Goal: Task Accomplishment & Management: Complete application form

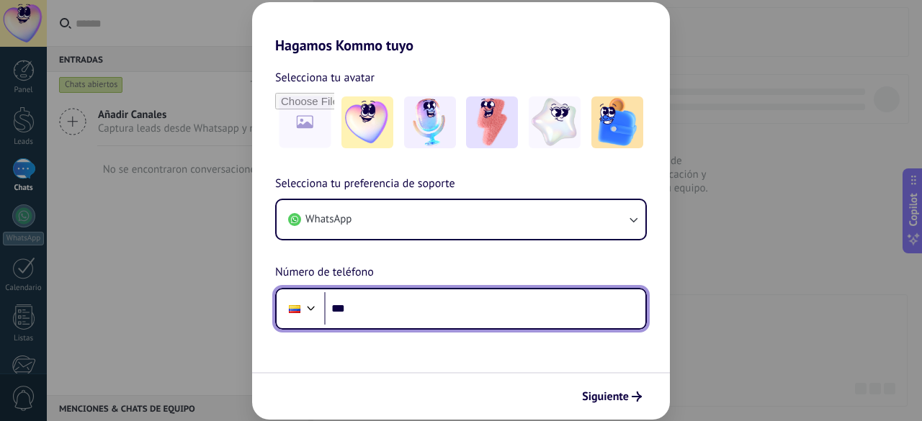
click at [398, 305] on input "***" at bounding box center [484, 308] width 321 height 33
paste input "**********"
type input "**********"
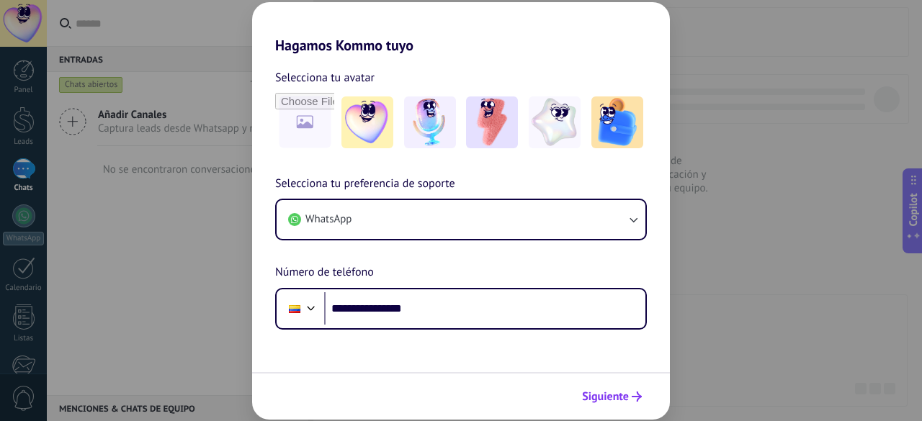
click at [625, 397] on span "Siguiente" at bounding box center [605, 397] width 47 height 10
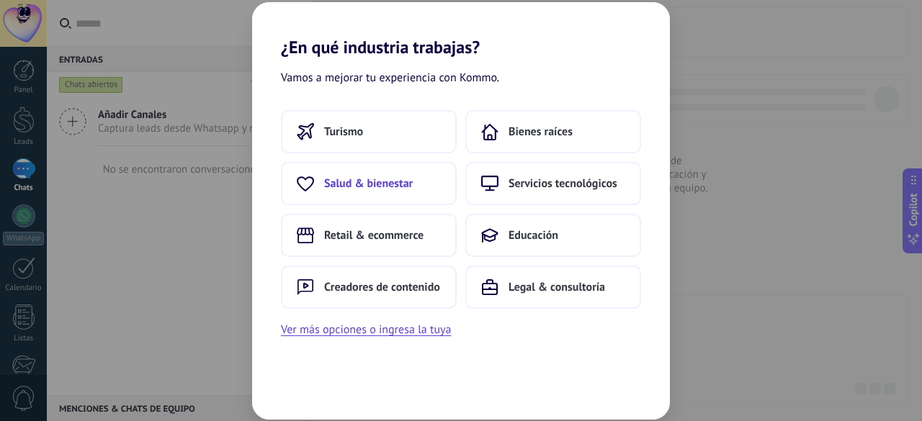
click at [369, 189] on span "Salud & bienestar" at bounding box center [368, 184] width 89 height 14
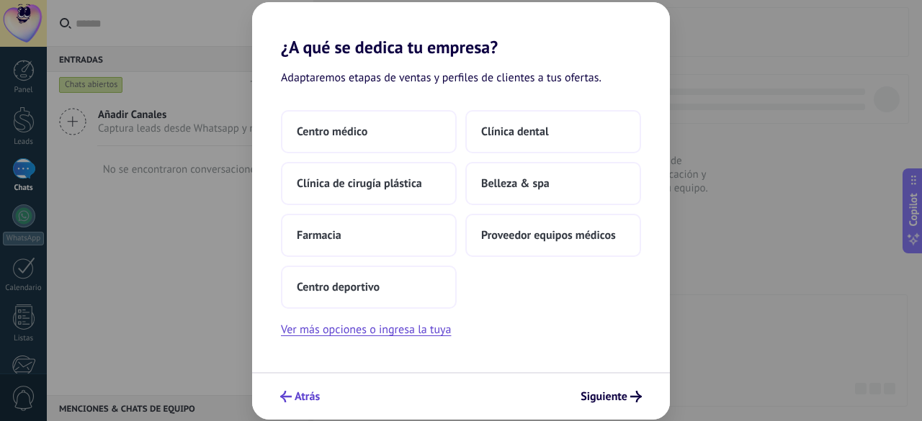
click at [304, 394] on span "Atrás" at bounding box center [307, 397] width 25 height 10
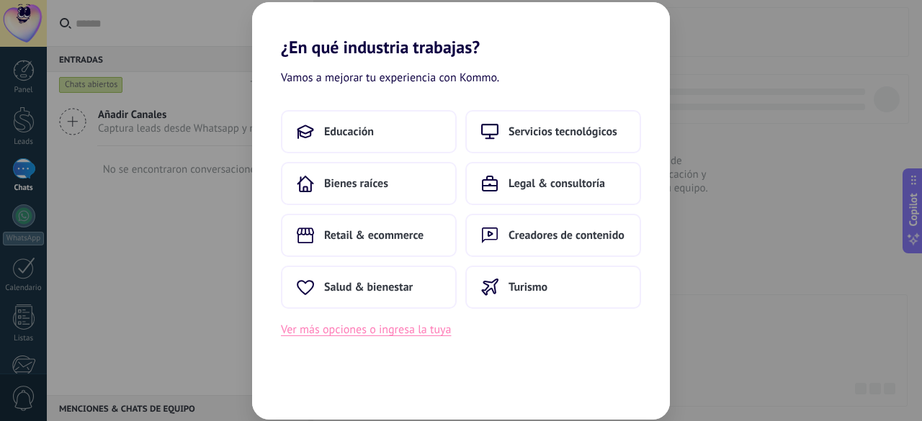
click at [385, 336] on button "Ver más opciones o ingresa la tuya" at bounding box center [366, 330] width 170 height 19
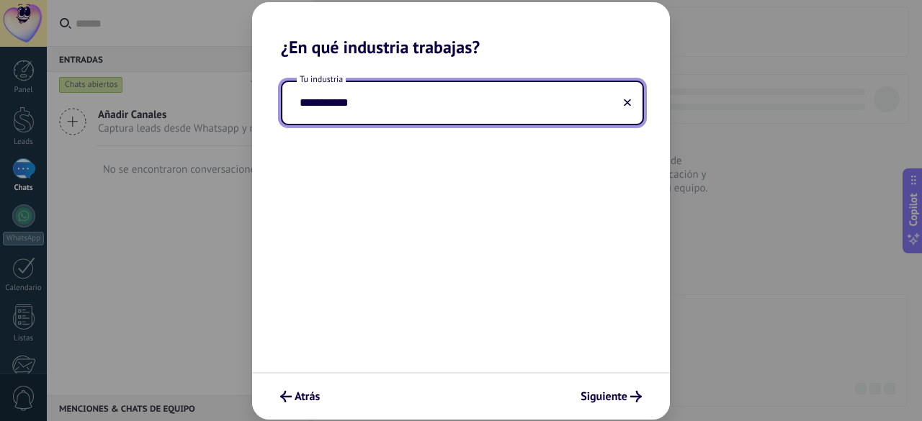
click at [376, 178] on div "**********" at bounding box center [461, 215] width 418 height 315
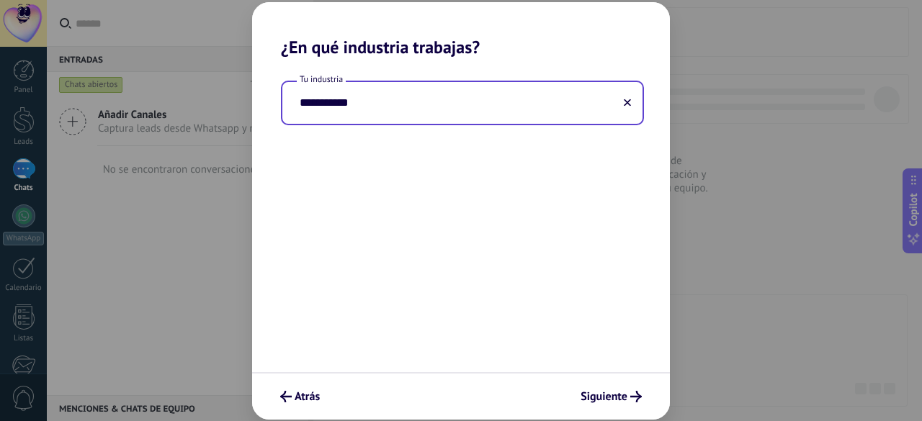
click at [352, 116] on input "**********" at bounding box center [462, 103] width 360 height 42
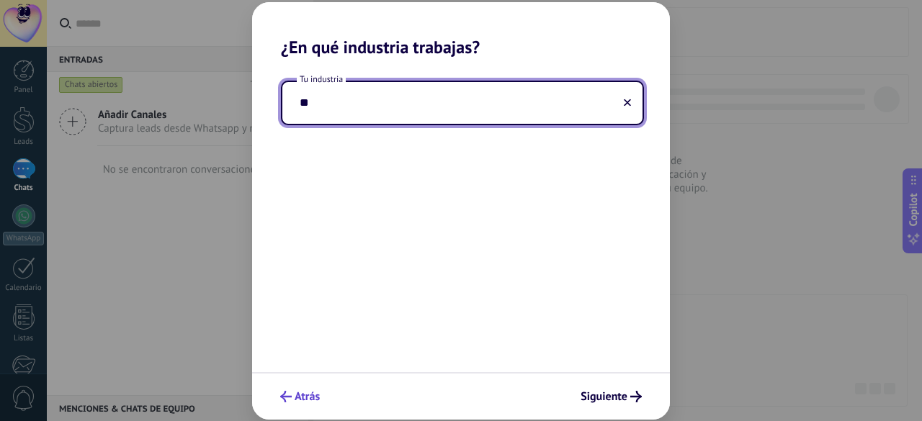
type input "*"
type input "****"
click at [295, 395] on span "Atrás" at bounding box center [307, 397] width 25 height 10
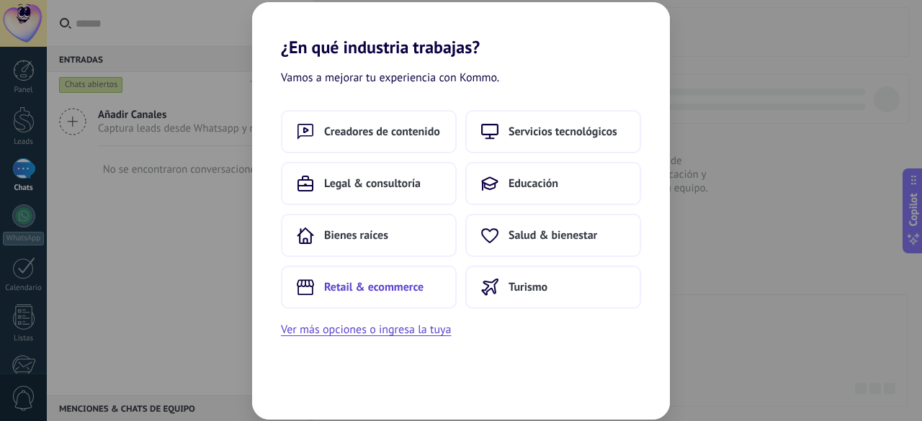
click at [389, 291] on span "Retail & ecommerce" at bounding box center [373, 287] width 99 height 14
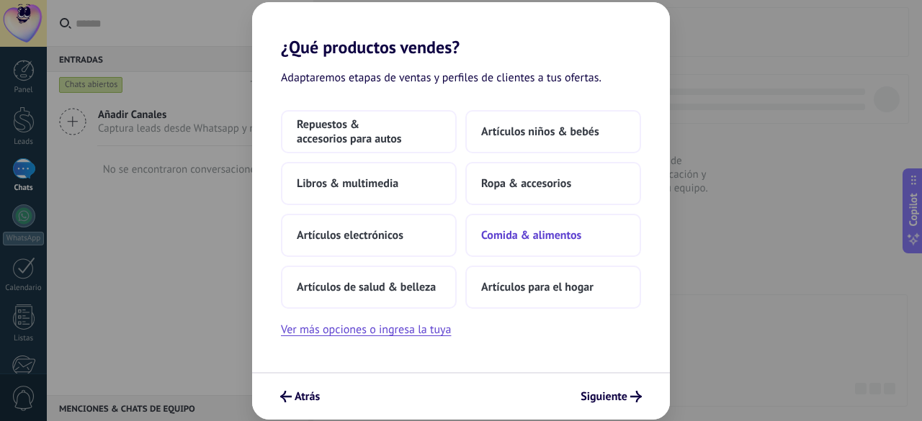
click at [548, 250] on button "Comida & alimentos" at bounding box center [553, 235] width 176 height 43
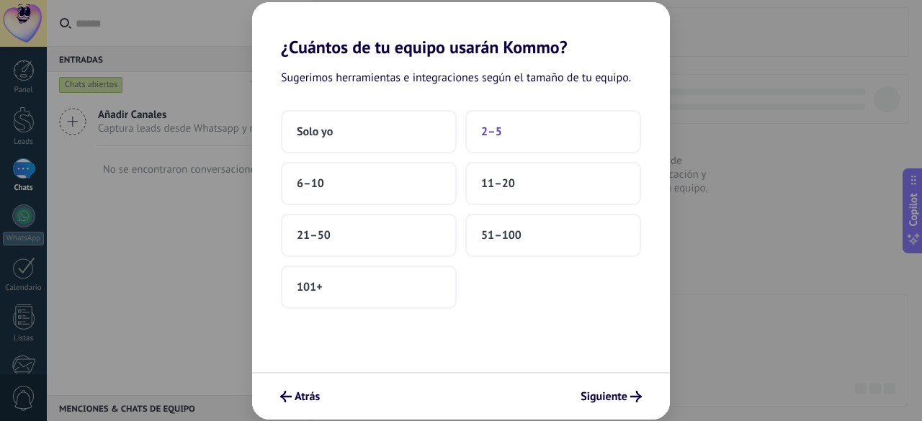
click at [493, 131] on span "2–5" at bounding box center [491, 132] width 21 height 14
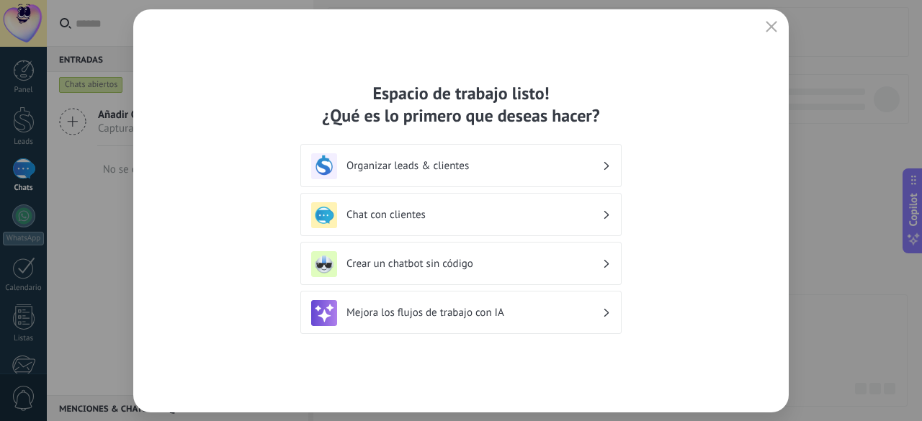
click at [509, 213] on h3 "Chat con clientes" at bounding box center [475, 215] width 256 height 14
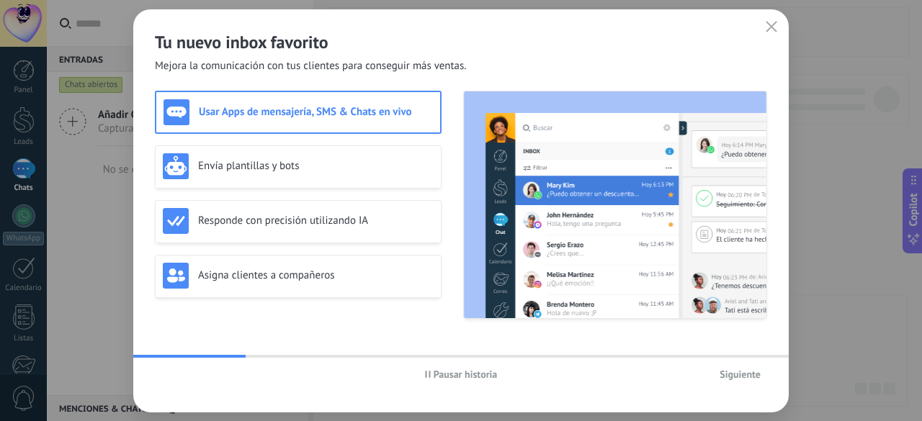
click at [763, 42] on h2 "Tu nuevo inbox favorito" at bounding box center [461, 42] width 612 height 22
click at [764, 39] on h2 "Tu nuevo inbox favorito" at bounding box center [461, 42] width 612 height 22
click at [767, 36] on button "button" at bounding box center [771, 27] width 19 height 20
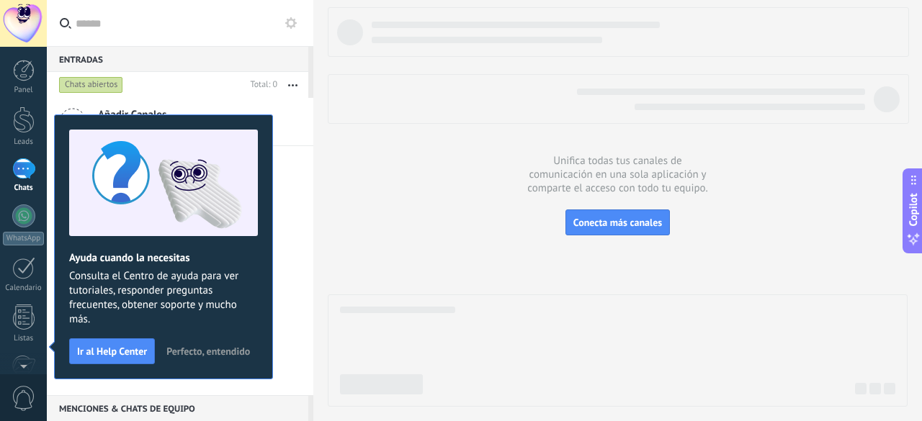
click at [201, 359] on button "Perfecto, entendido" at bounding box center [208, 352] width 97 height 22
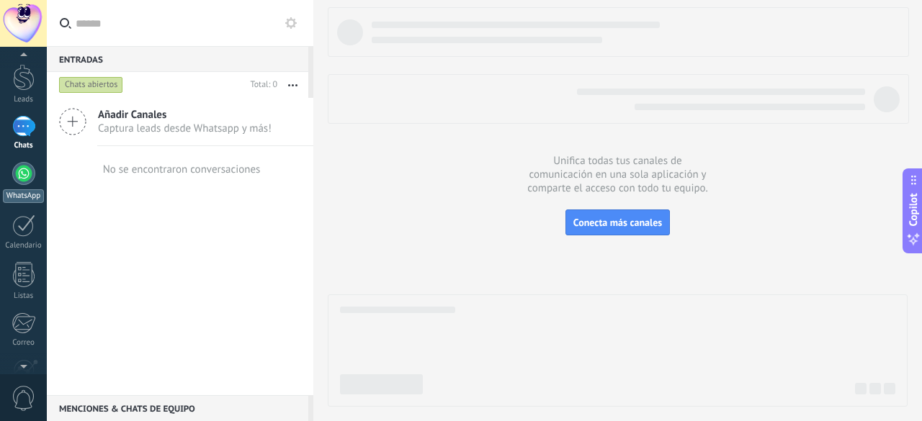
scroll to position [43, 0]
click at [22, 179] on div at bounding box center [23, 172] width 23 height 23
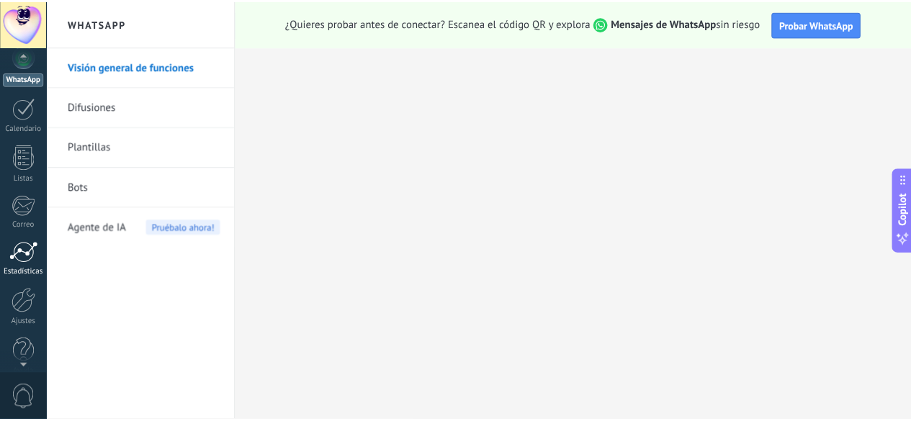
scroll to position [177, 0]
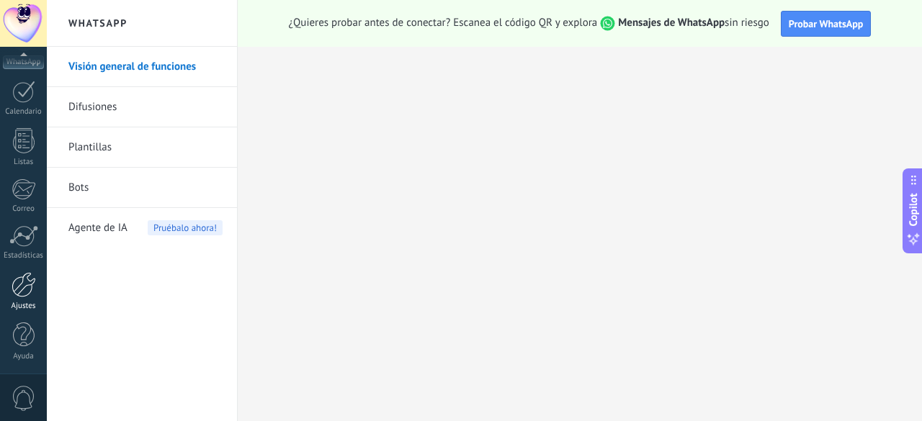
click at [21, 283] on div at bounding box center [24, 284] width 24 height 25
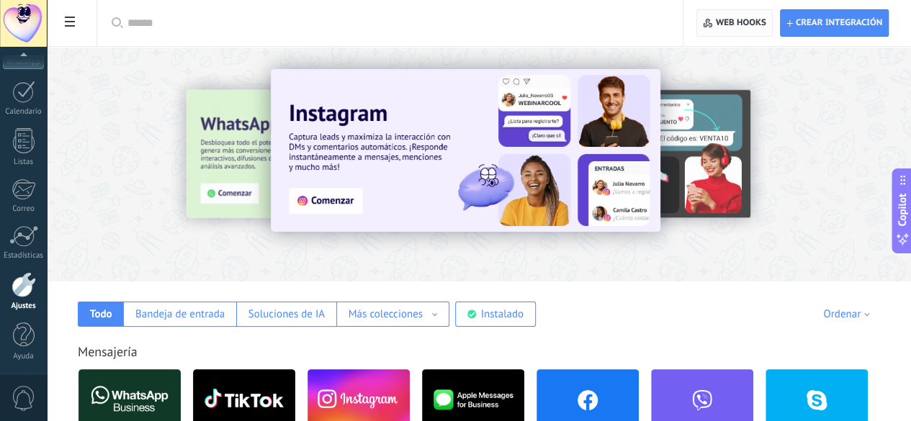
click at [738, 25] on span "Web hooks 0" at bounding box center [741, 23] width 50 height 12
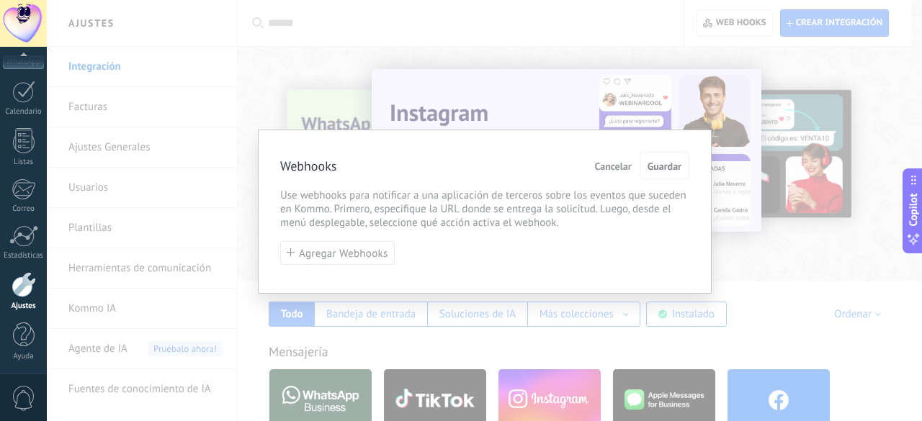
click at [627, 164] on span "Cancelar" at bounding box center [613, 166] width 37 height 10
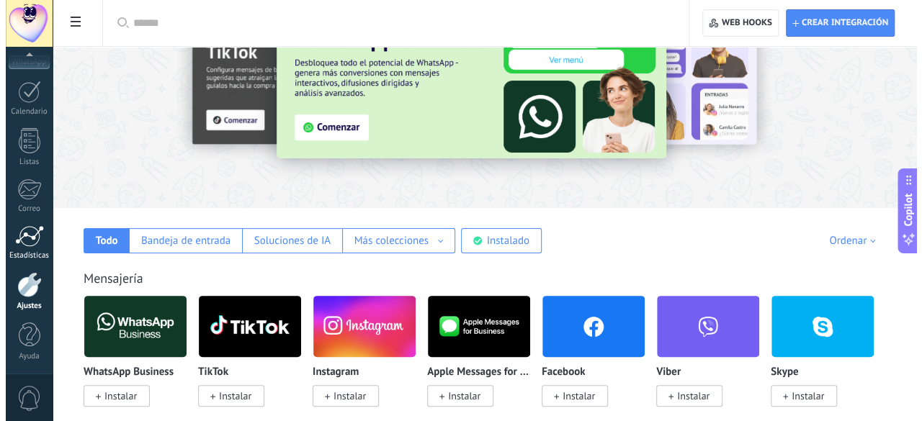
scroll to position [75, 0]
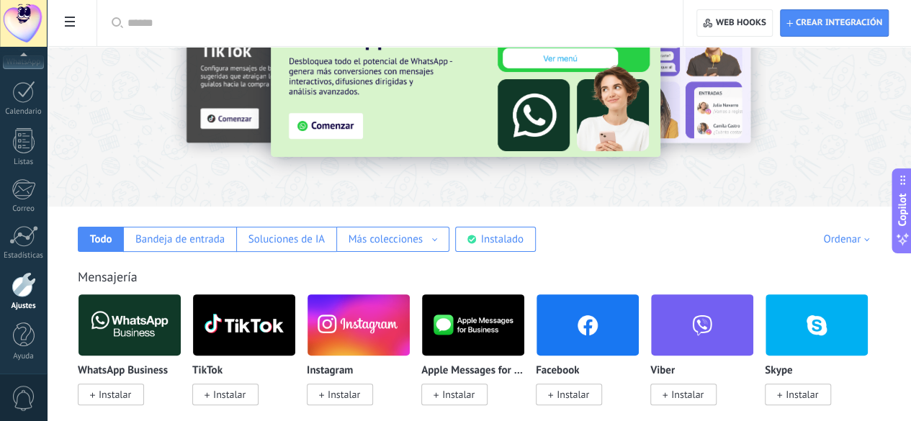
click at [22, 390] on span "0" at bounding box center [24, 398] width 24 height 25
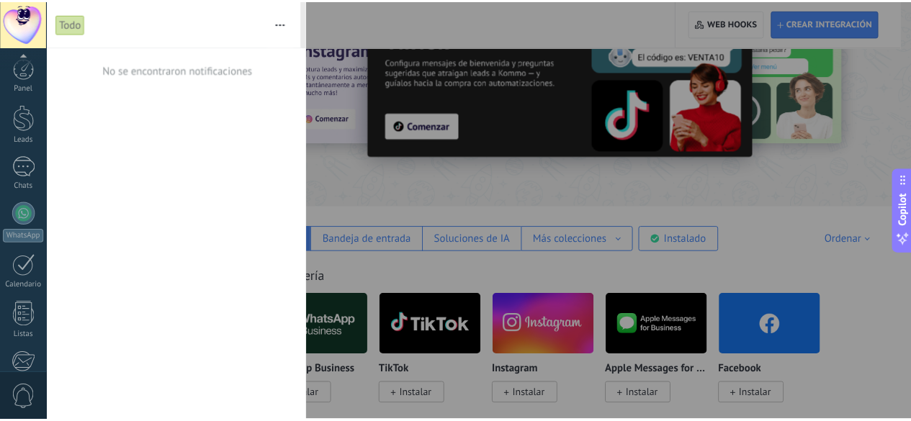
scroll to position [177, 0]
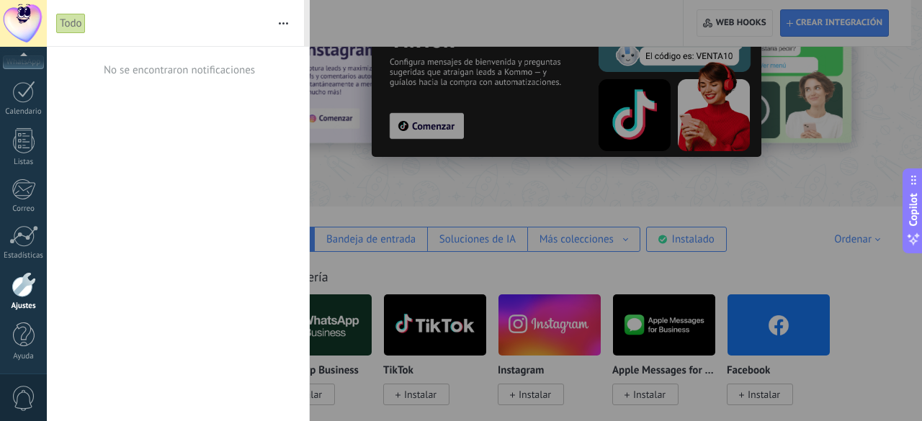
click at [418, 239] on div at bounding box center [461, 210] width 922 height 421
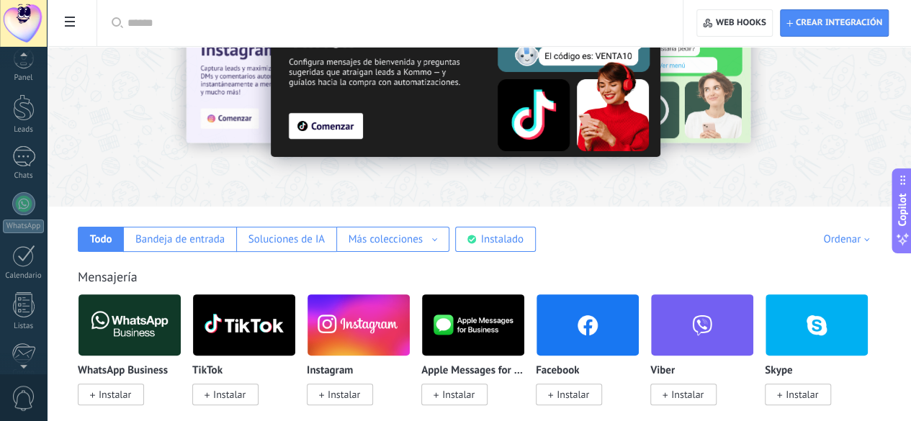
scroll to position [47, 0]
click at [23, 177] on div at bounding box center [23, 169] width 23 height 23
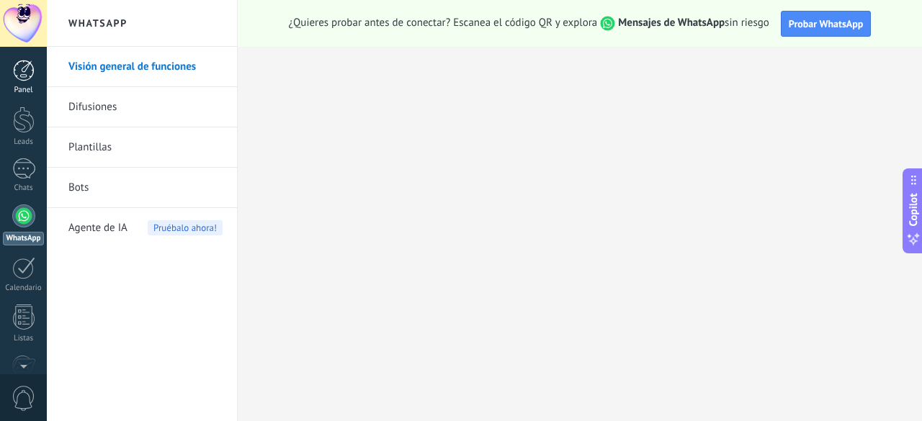
click at [15, 73] on div at bounding box center [24, 71] width 22 height 22
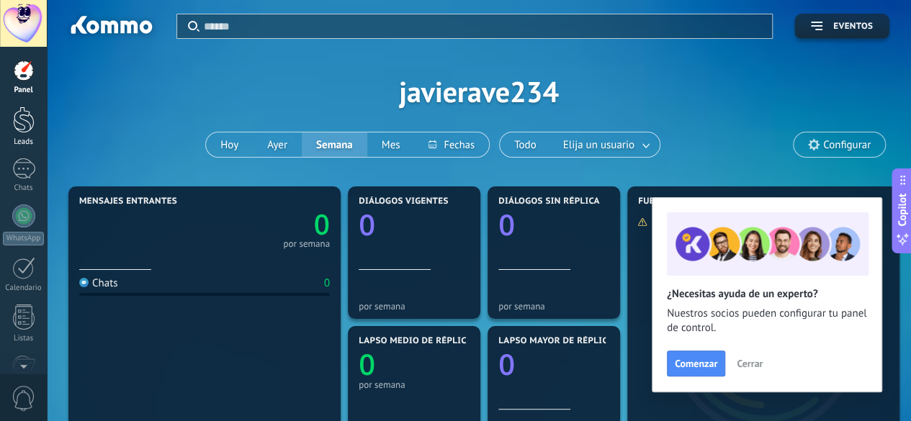
click at [20, 125] on div at bounding box center [24, 120] width 22 height 27
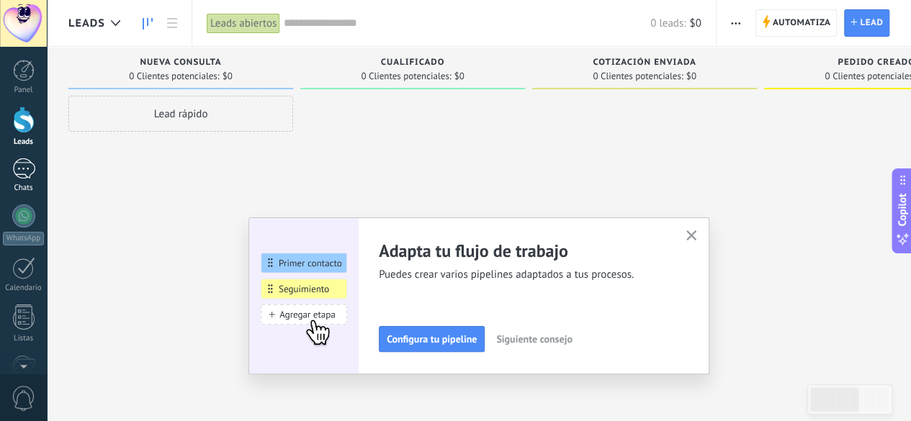
click at [11, 158] on link "Chats" at bounding box center [23, 175] width 47 height 35
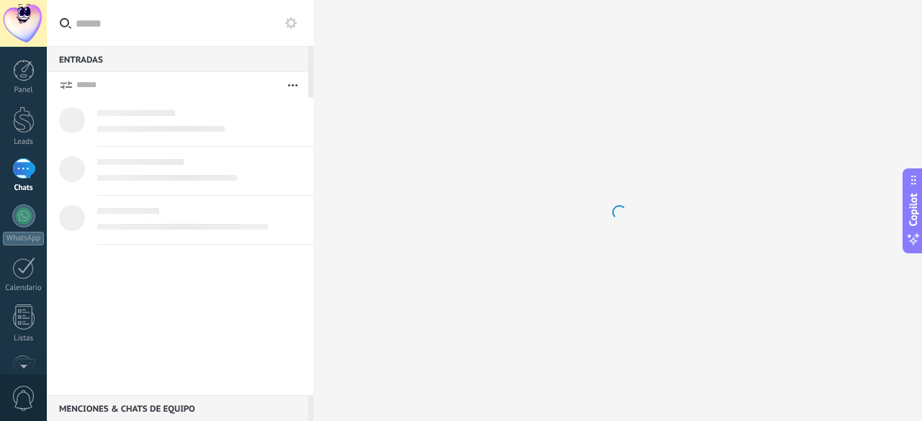
click at [11, 158] on link "Chats" at bounding box center [23, 175] width 47 height 35
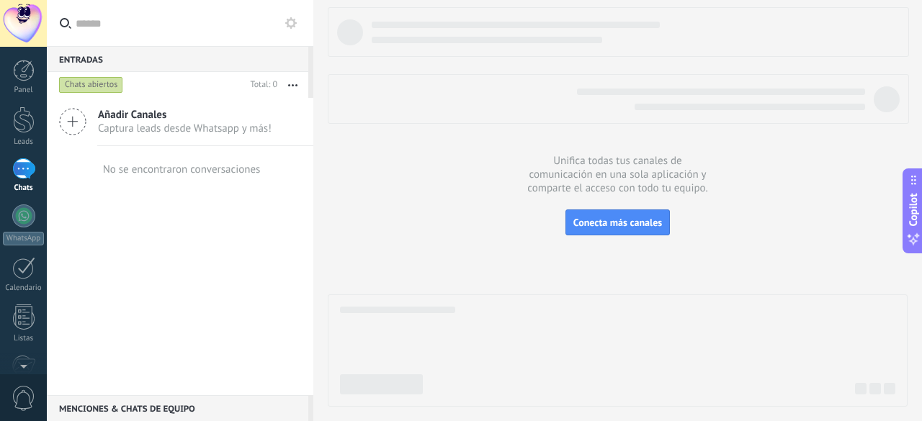
click at [78, 130] on icon at bounding box center [72, 121] width 27 height 27
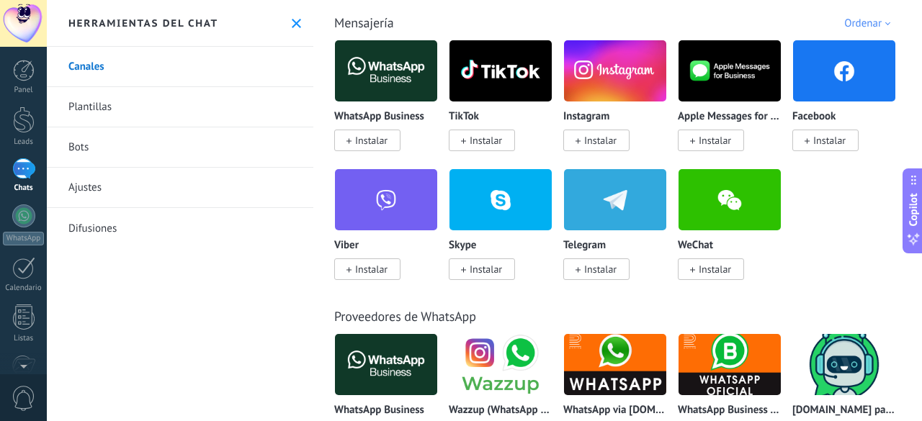
scroll to position [265, 0]
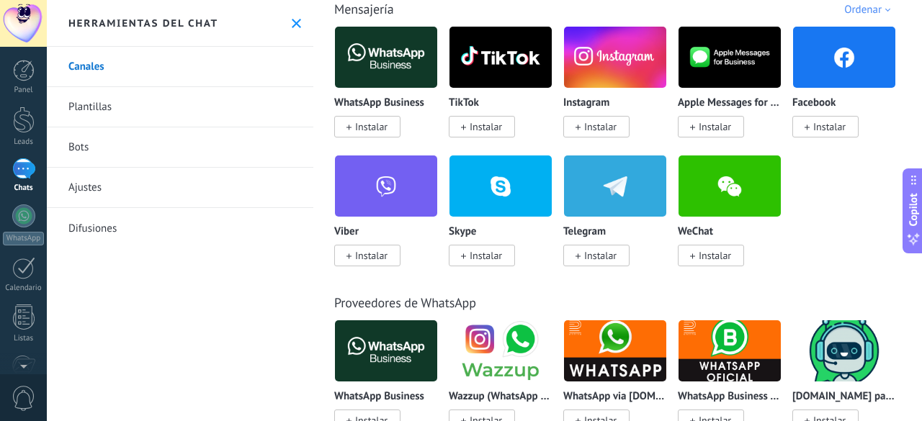
click at [114, 220] on link "Difusiones" at bounding box center [180, 228] width 267 height 40
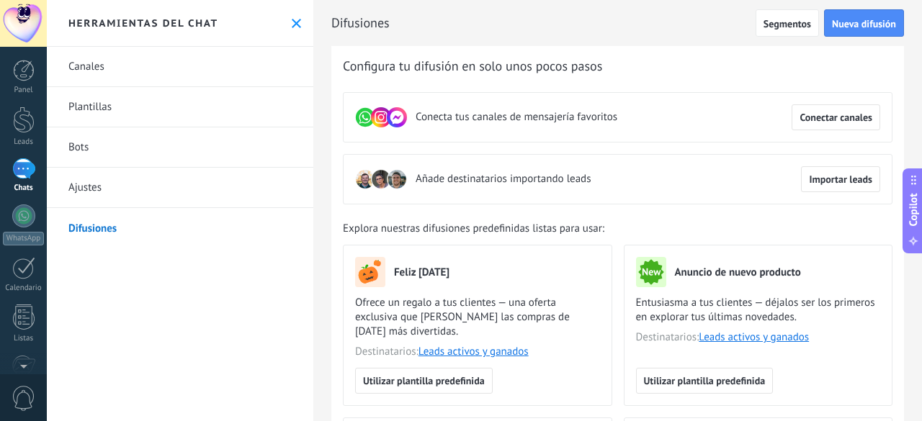
click at [120, 195] on link "Ajustes" at bounding box center [180, 188] width 267 height 40
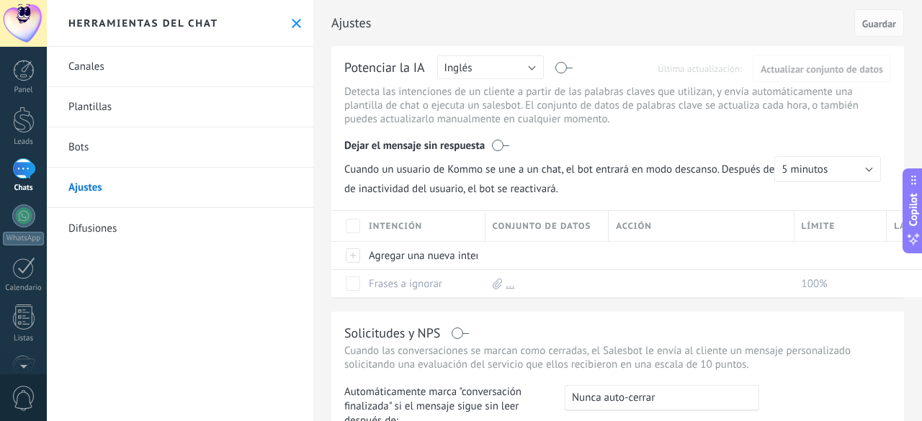
click at [115, 156] on link "Bots" at bounding box center [180, 148] width 267 height 40
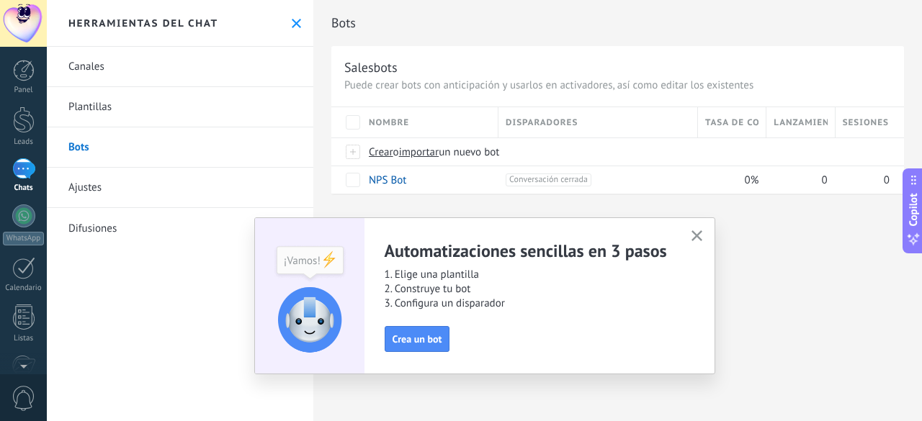
click at [115, 111] on link "Plantillas" at bounding box center [180, 107] width 267 height 40
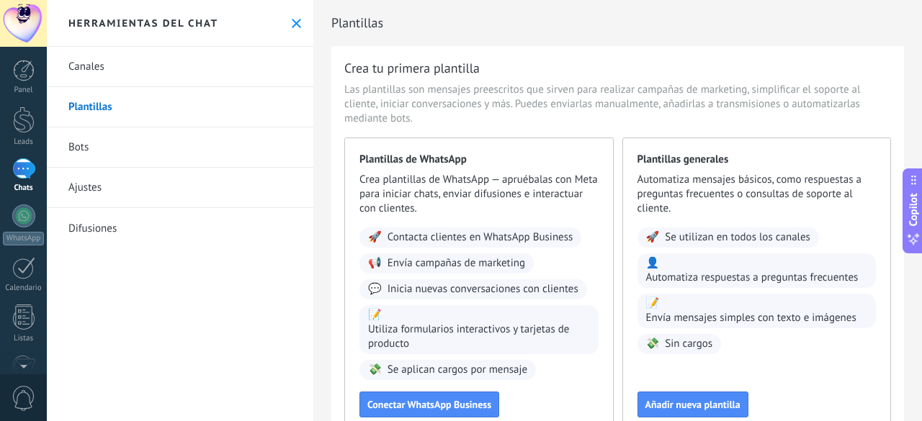
click at [121, 73] on link "Canales" at bounding box center [180, 67] width 267 height 40
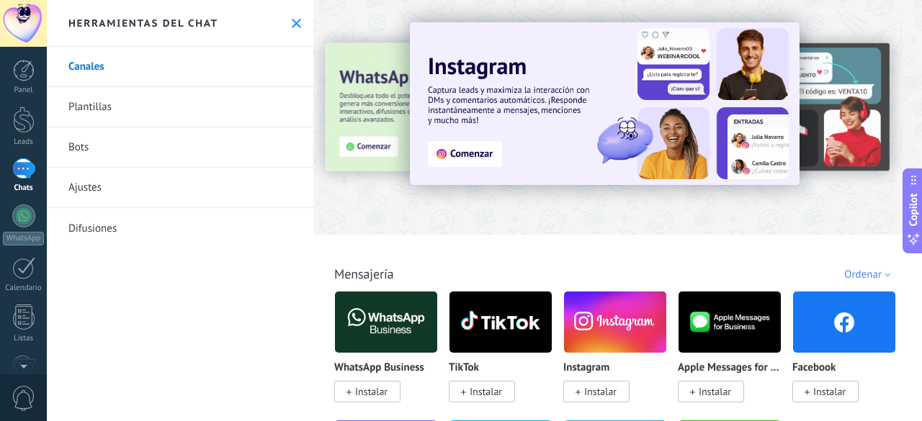
scroll to position [97, 0]
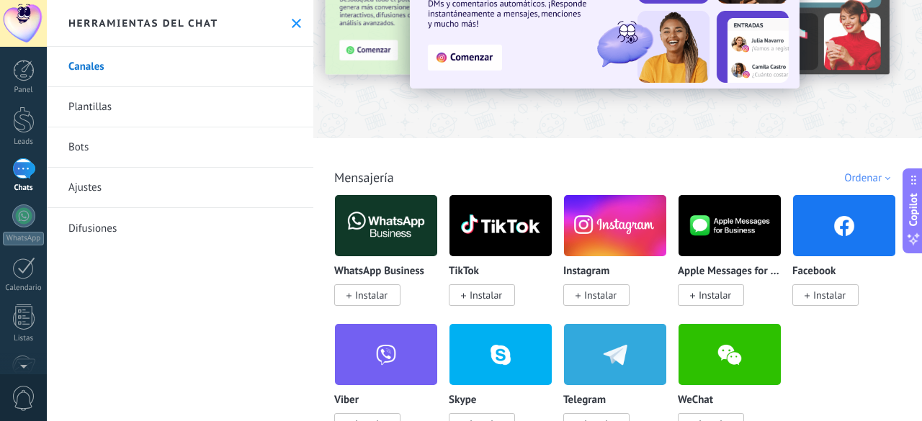
click at [359, 290] on span "Instalar" at bounding box center [371, 295] width 32 height 13
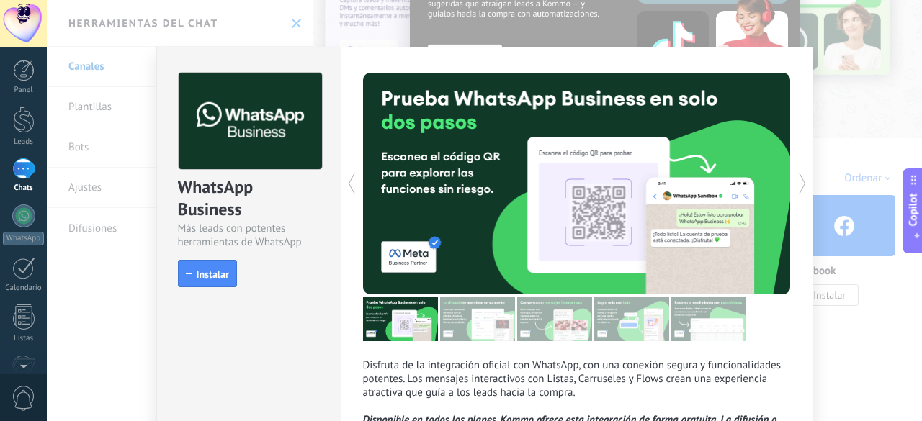
scroll to position [40, 0]
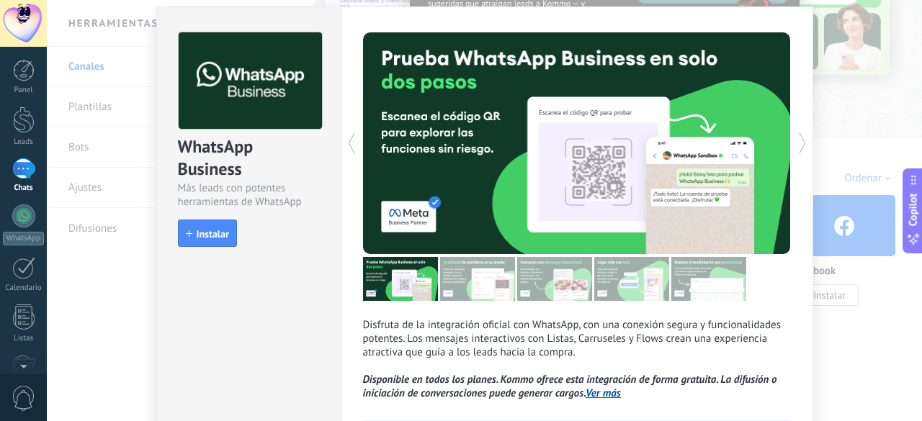
click at [488, 282] on img at bounding box center [477, 279] width 75 height 44
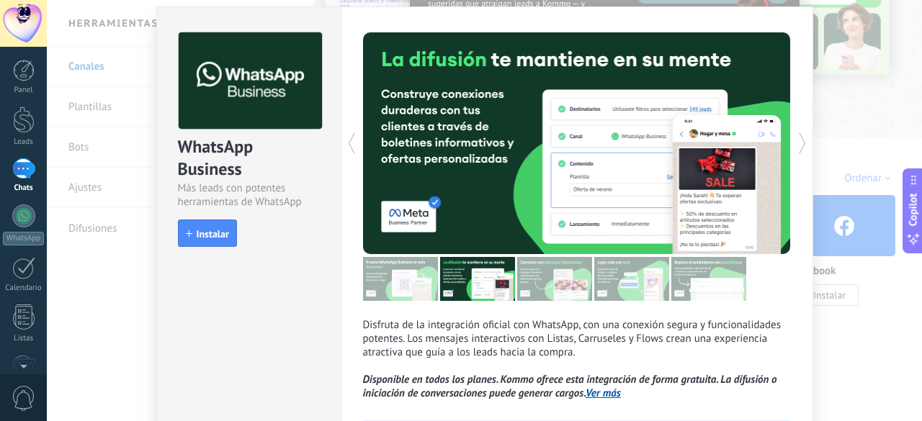
click at [556, 286] on img at bounding box center [554, 279] width 75 height 44
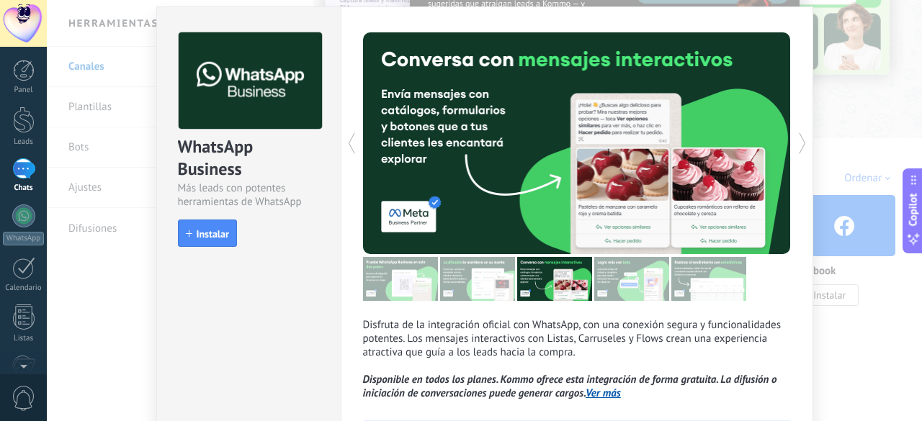
click at [416, 278] on img at bounding box center [400, 279] width 75 height 44
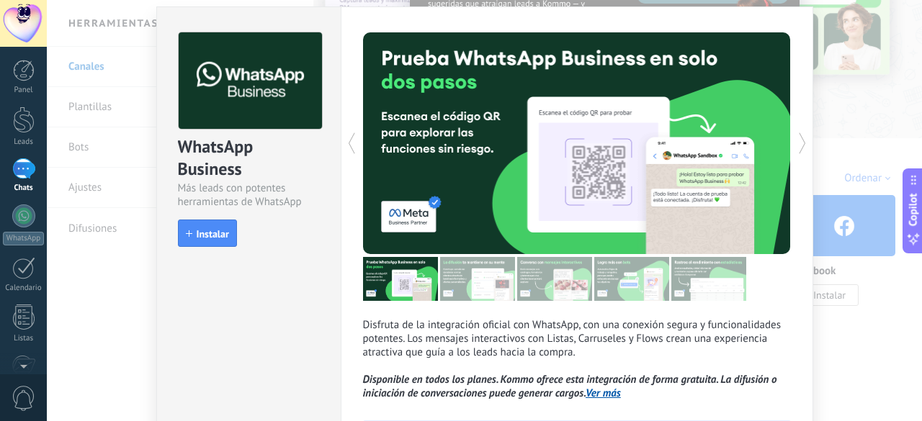
click at [859, 87] on div "WhatsApp Business Más leads con potentes herramientas de WhatsApp install Insta…" at bounding box center [484, 210] width 875 height 421
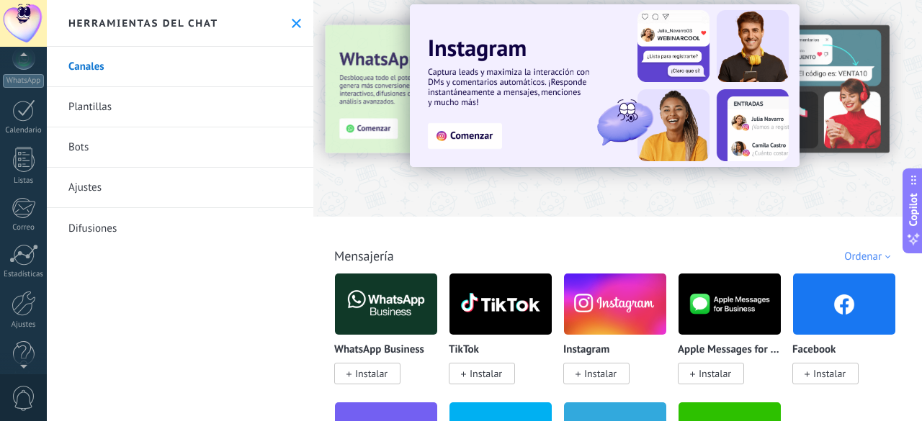
scroll to position [165, 0]
click at [19, 393] on span "0" at bounding box center [24, 398] width 24 height 25
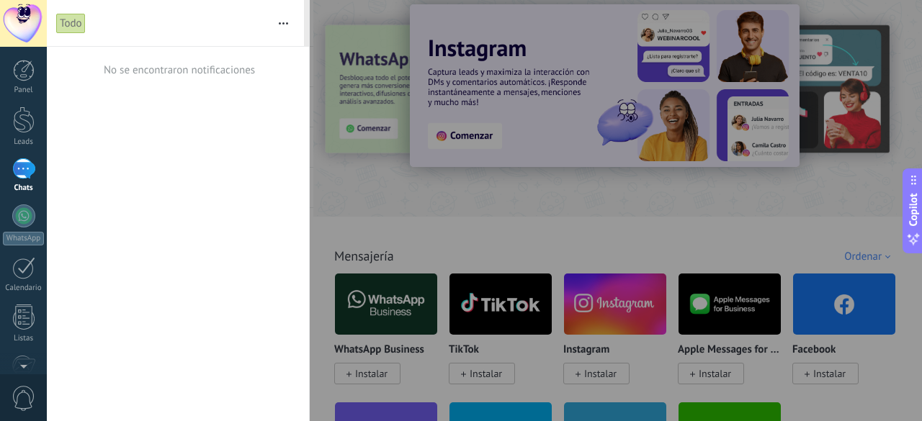
scroll to position [0, 0]
click at [719, 117] on div at bounding box center [461, 210] width 922 height 421
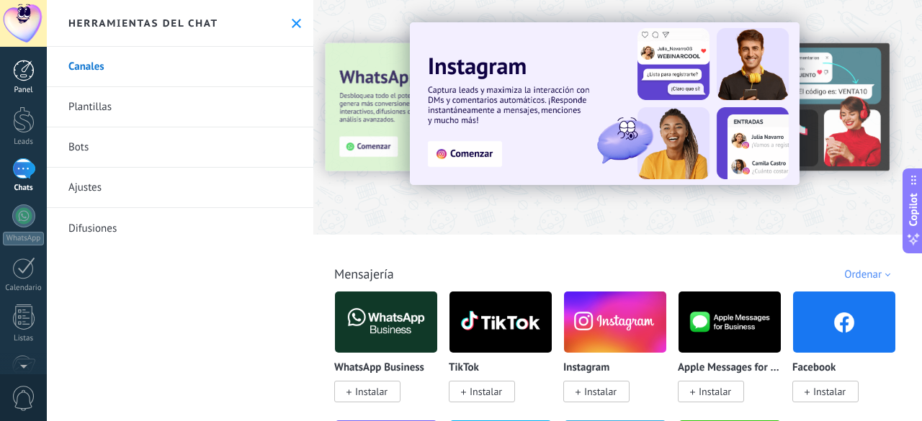
click at [30, 83] on link "Panel" at bounding box center [23, 77] width 47 height 35
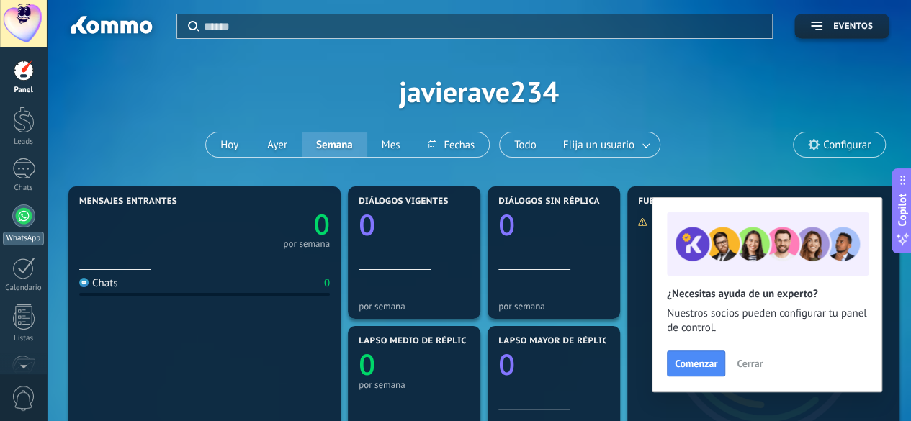
click at [25, 213] on div at bounding box center [23, 216] width 23 height 23
